Goal: Navigation & Orientation: Find specific page/section

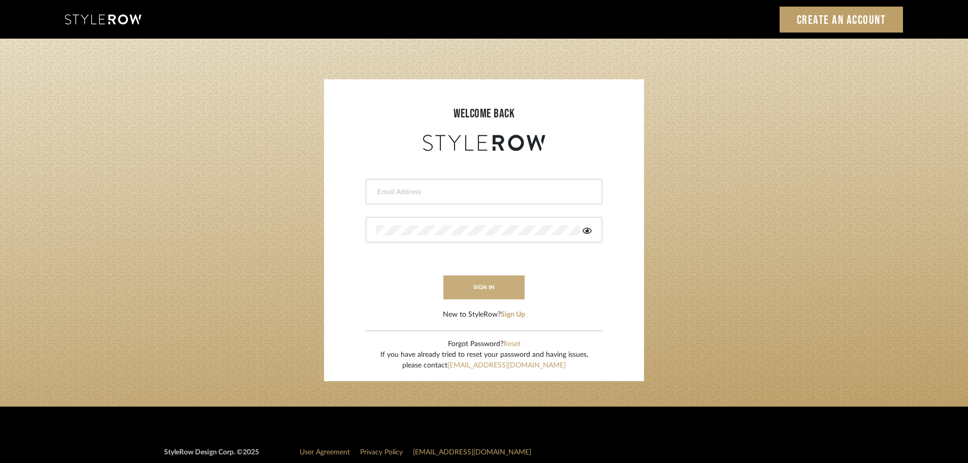
type input "[EMAIL_ADDRESS][DOMAIN_NAME]"
click at [497, 287] on button "sign in" at bounding box center [483, 287] width 81 height 24
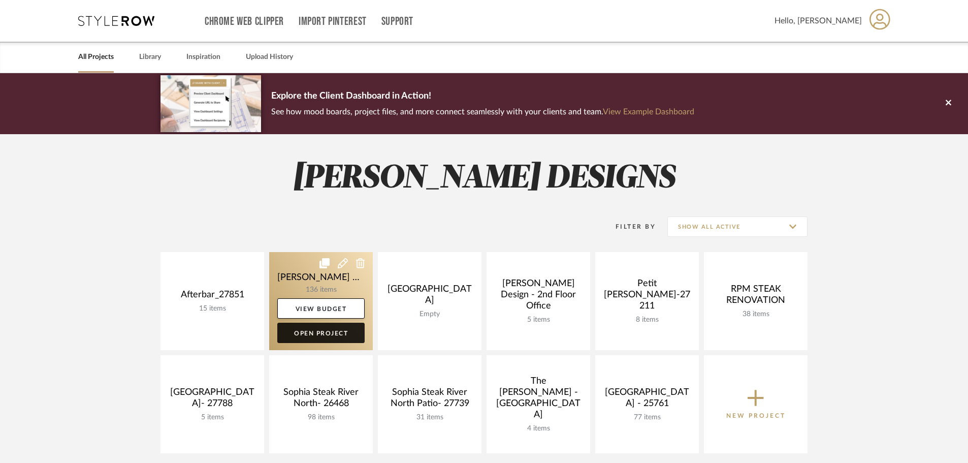
click at [334, 334] on link "Open Project" at bounding box center [320, 333] width 87 height 20
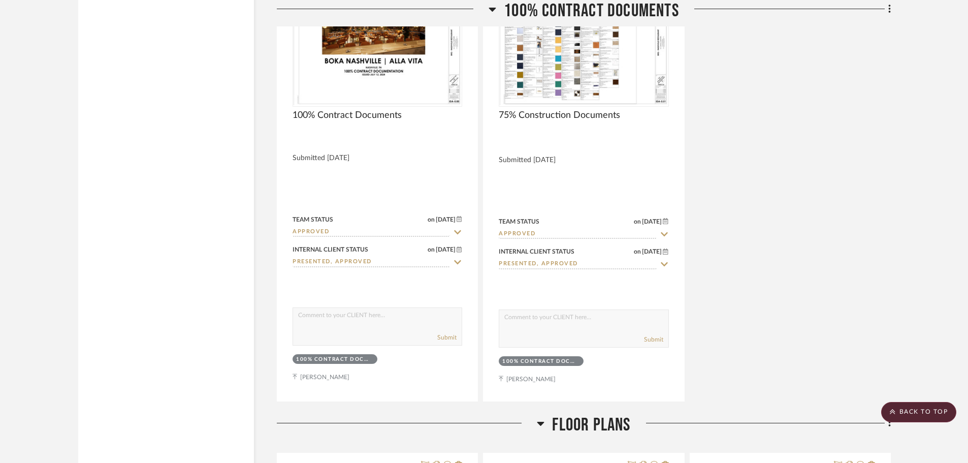
scroll to position [3658, 0]
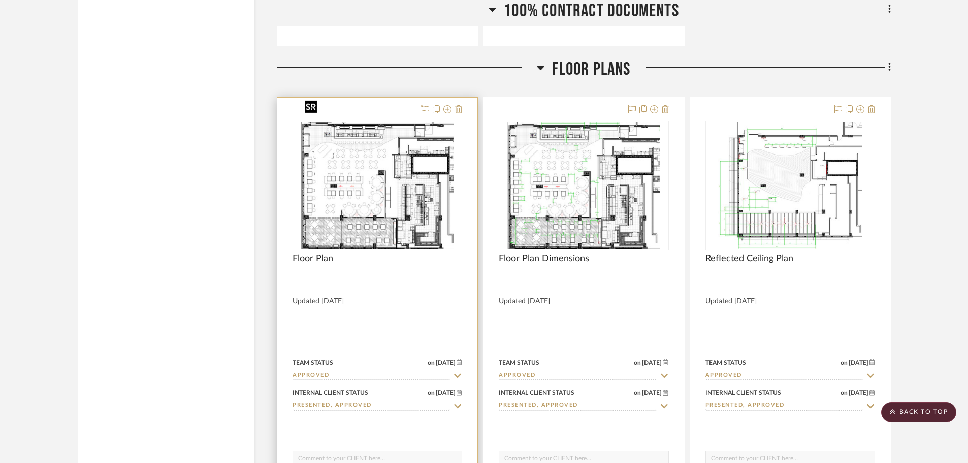
click at [406, 175] on img "0" at bounding box center [377, 185] width 153 height 127
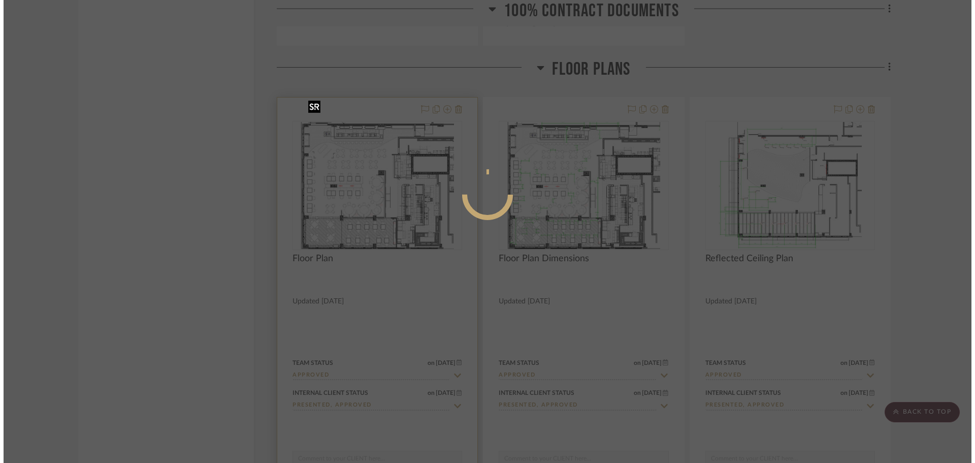
scroll to position [0, 0]
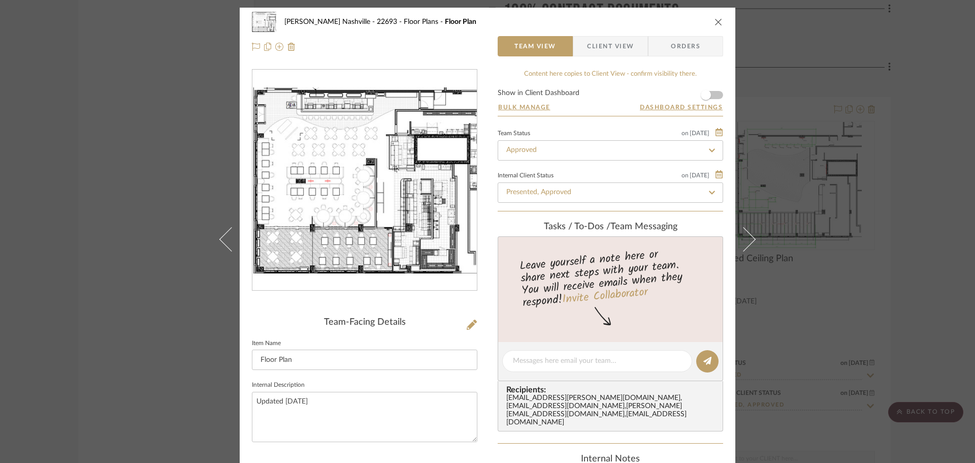
click at [363, 182] on img "0" at bounding box center [364, 180] width 225 height 186
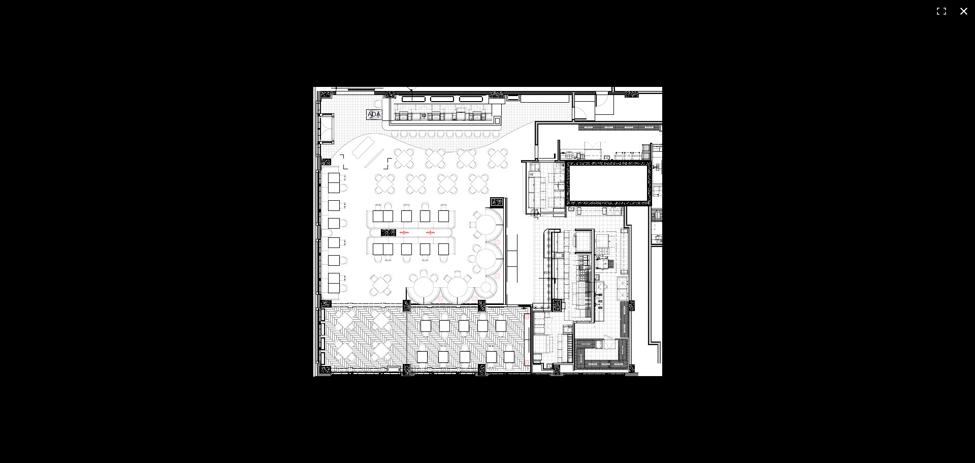
click at [801, 213] on div at bounding box center [651, 247] width 676 height 321
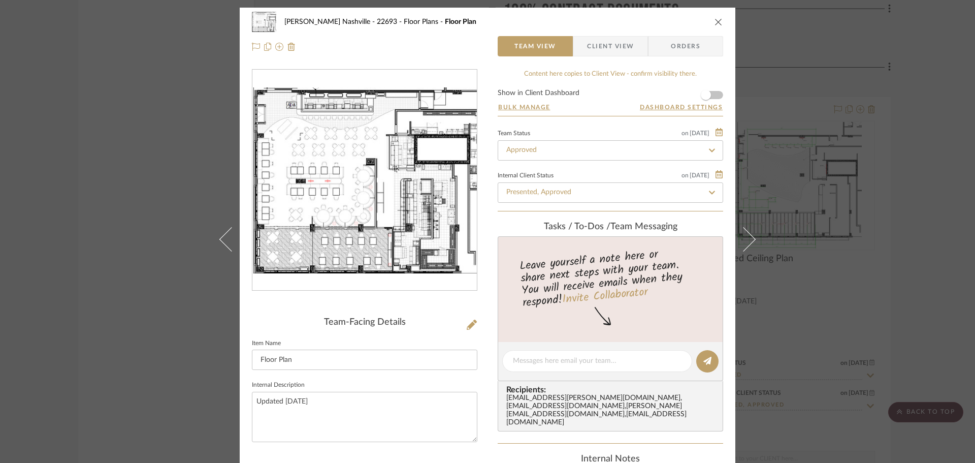
click at [170, 139] on div "Alla Vita Nashville - 22693 Floor Plans Floor Plan Team View Client View Orders…" at bounding box center [487, 231] width 975 height 463
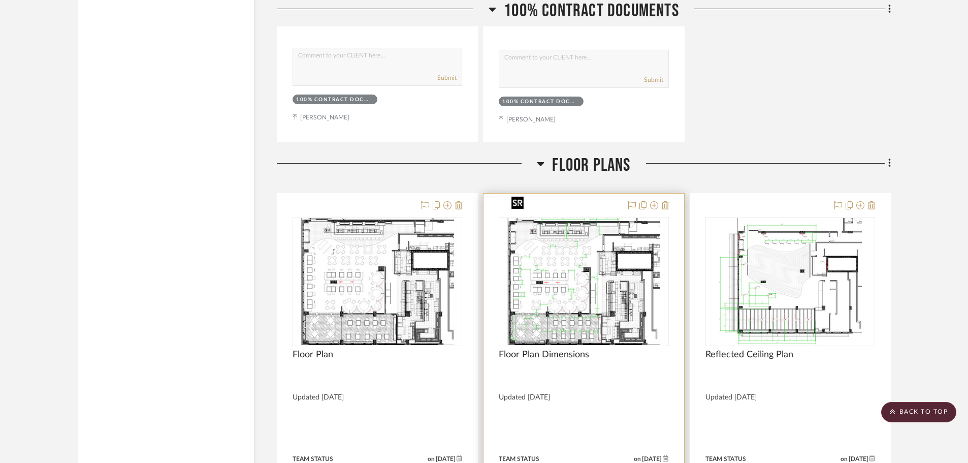
scroll to position [3607, 0]
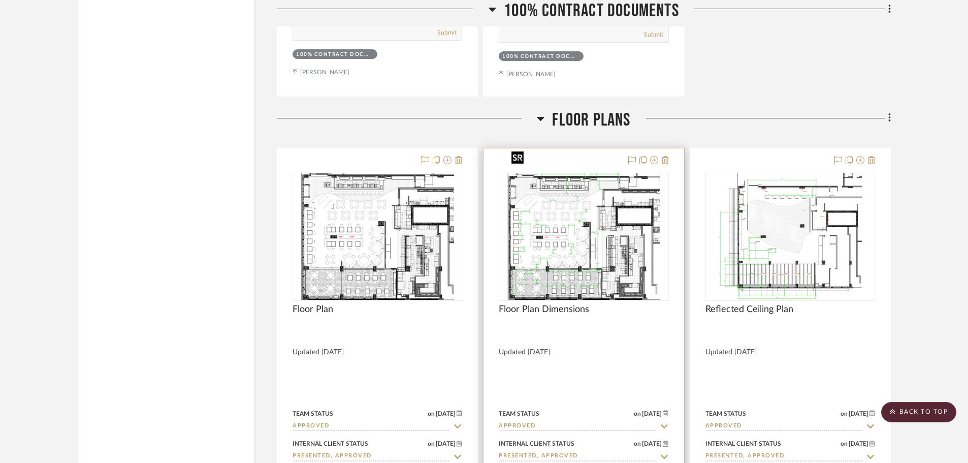
click at [544, 203] on img "0" at bounding box center [583, 236] width 153 height 127
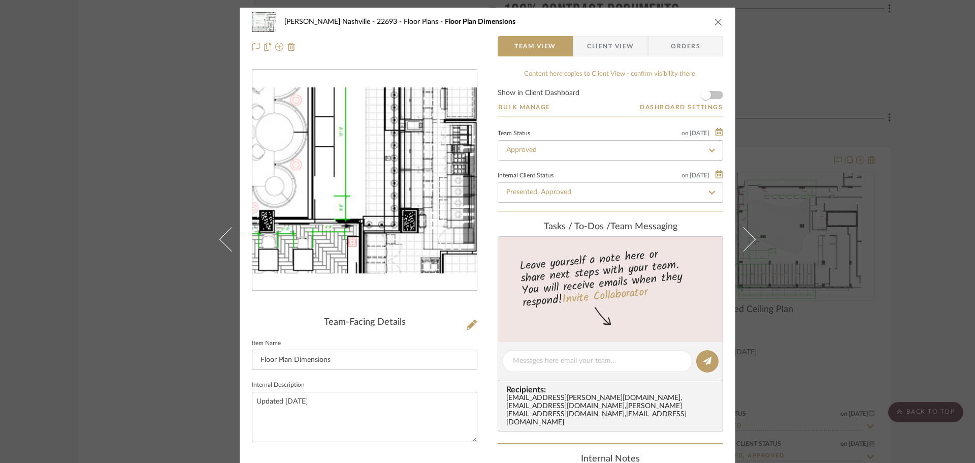
click at [364, 203] on img "0" at bounding box center [364, 180] width 225 height 186
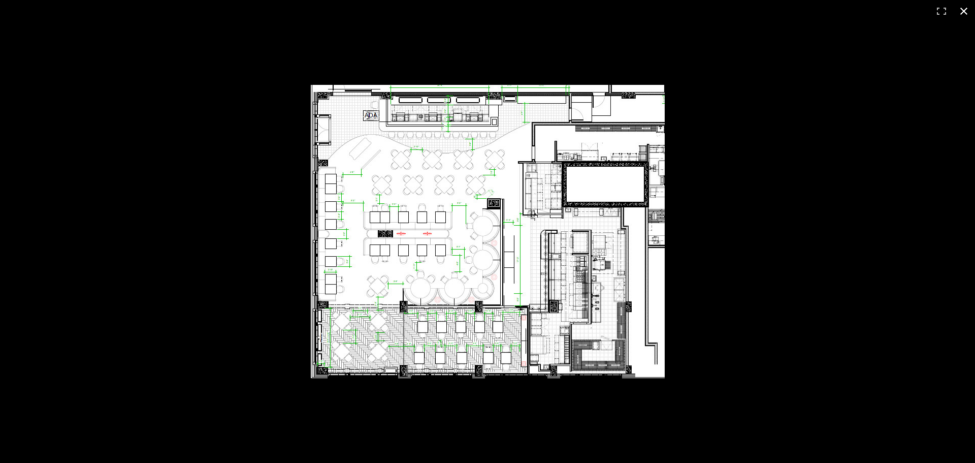
click at [273, 230] on div at bounding box center [487, 231] width 975 height 463
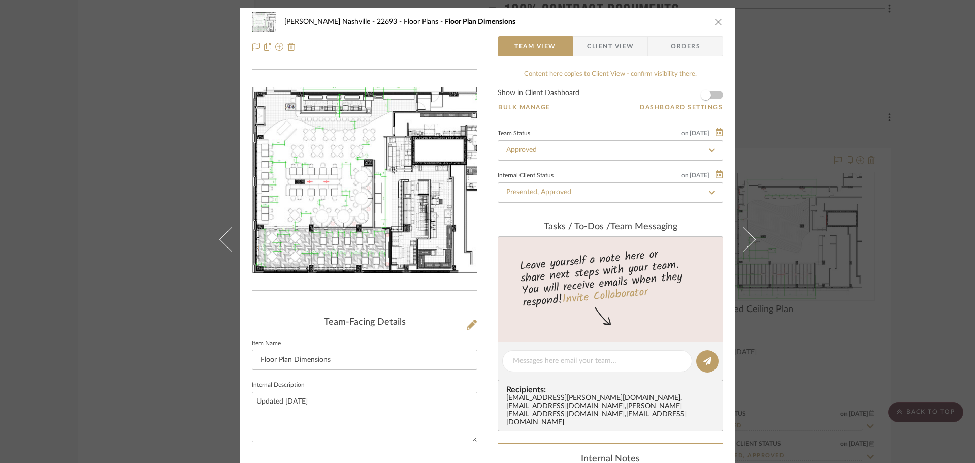
click at [204, 200] on div "Alla Vita Nashville - 22693 Floor Plans Floor Plan Dimensions Team View Client …" at bounding box center [487, 231] width 975 height 463
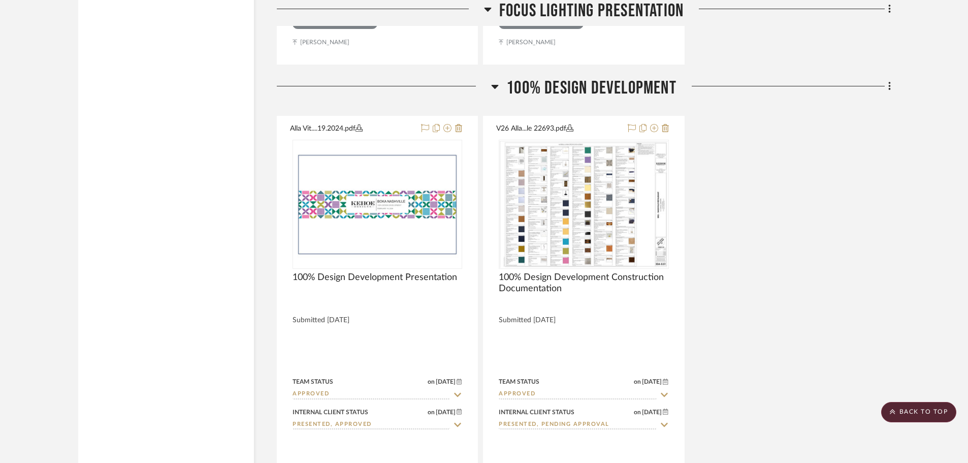
scroll to position [2642, 0]
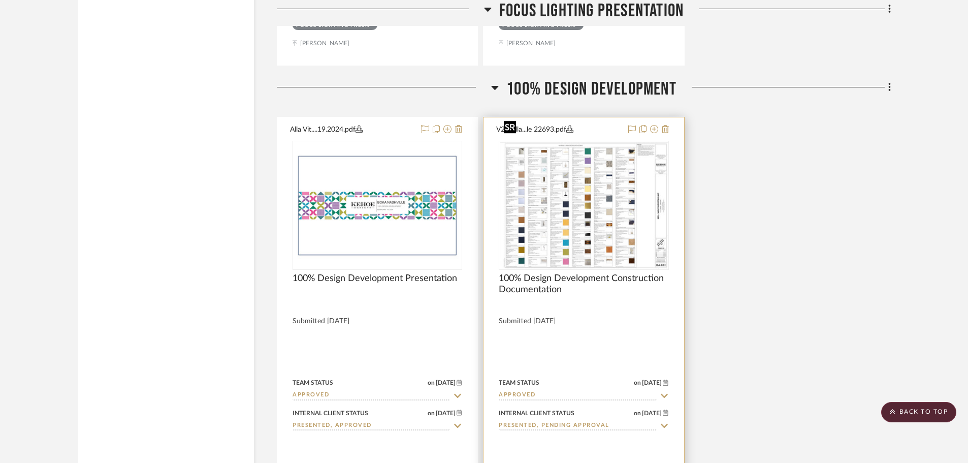
click at [553, 170] on div at bounding box center [584, 205] width 170 height 129
click at [530, 273] on span "100% Design Development Construction Documentation" at bounding box center [584, 284] width 170 height 22
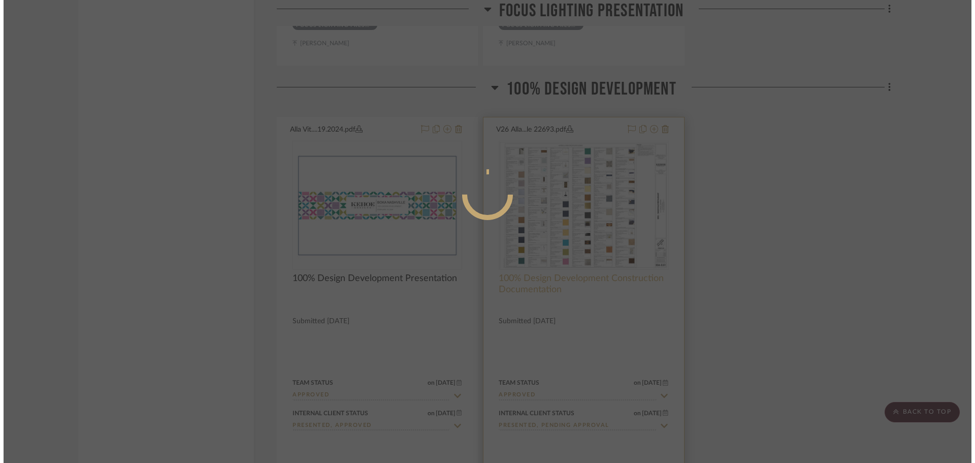
scroll to position [0, 0]
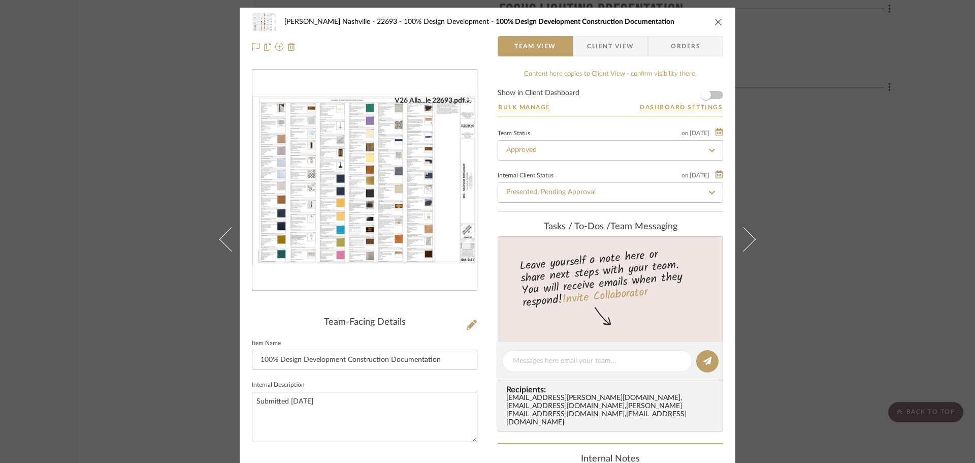
click at [335, 174] on img "0" at bounding box center [364, 180] width 225 height 169
